Goal: Find specific page/section: Find specific page/section

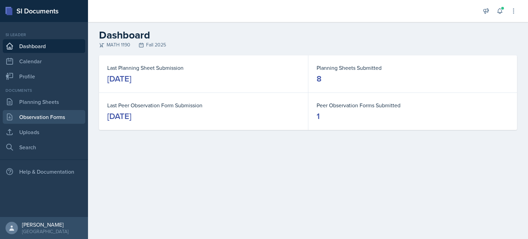
click at [47, 118] on link "Observation Forms" at bounding box center [44, 117] width 82 height 14
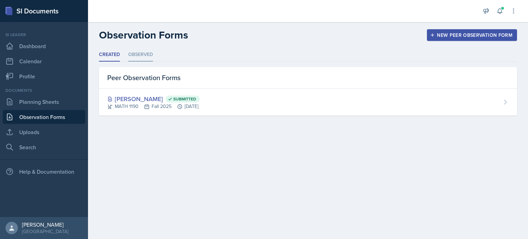
click at [140, 57] on li "Observed" at bounding box center [140, 54] width 25 height 13
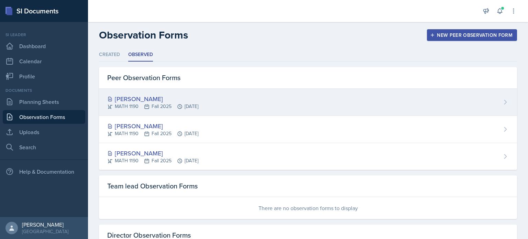
click at [166, 106] on div "MATH 1190 Fall 2025 [DATE]" at bounding box center [152, 106] width 91 height 7
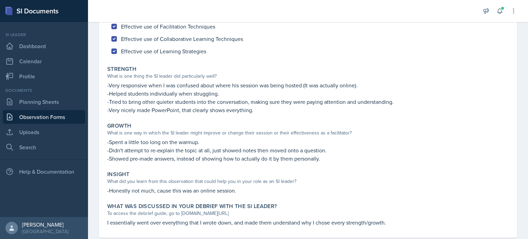
scroll to position [98, 0]
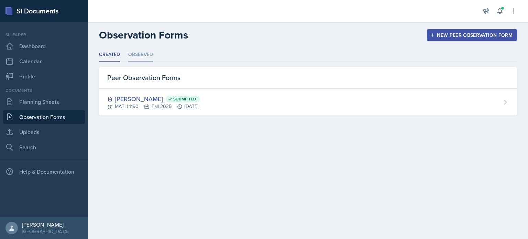
click at [146, 51] on li "Observed" at bounding box center [140, 54] width 25 height 13
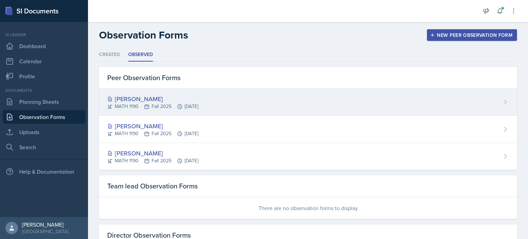
click at [161, 104] on div "MATH 1190 Fall 2025 [DATE]" at bounding box center [152, 106] width 91 height 7
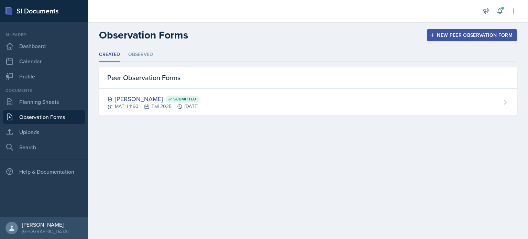
click at [155, 58] on ul "Created Observed" at bounding box center [308, 54] width 418 height 13
click at [149, 57] on li "Observed" at bounding box center [140, 54] width 25 height 13
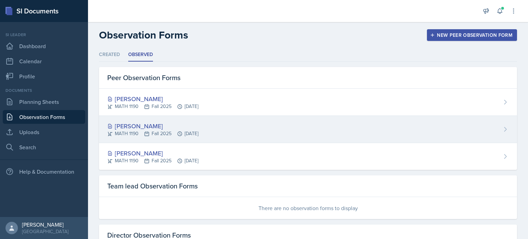
click at [162, 120] on div "[PERSON_NAME] MATH 1190 Fall 2025 [DATE]" at bounding box center [308, 129] width 418 height 27
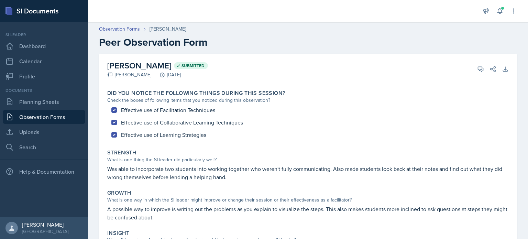
click at [498, 17] on div "Announcements New Announcement Title Message Create Notifications [DATE] 4:45 P…" at bounding box center [500, 11] width 34 height 22
click at [499, 13] on icon at bounding box center [499, 11] width 7 height 7
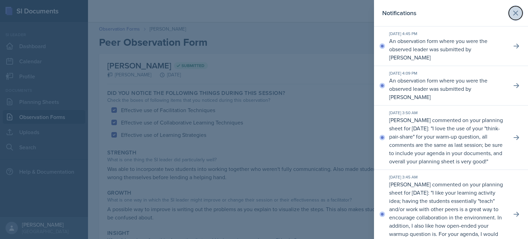
click at [509, 10] on button at bounding box center [516, 13] width 14 height 14
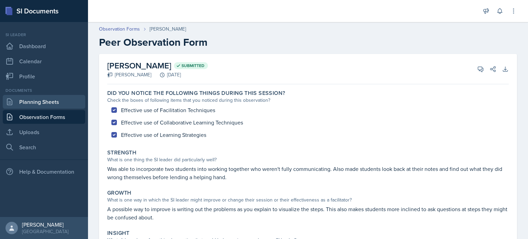
click at [76, 101] on link "Planning Sheets" at bounding box center [44, 102] width 82 height 14
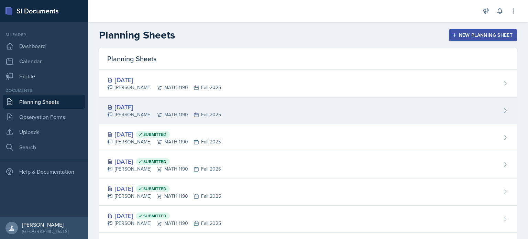
click at [218, 117] on div "[DATE] [PERSON_NAME] MATH 1190 Fall 2025" at bounding box center [308, 110] width 418 height 27
